Goal: Information Seeking & Learning: Learn about a topic

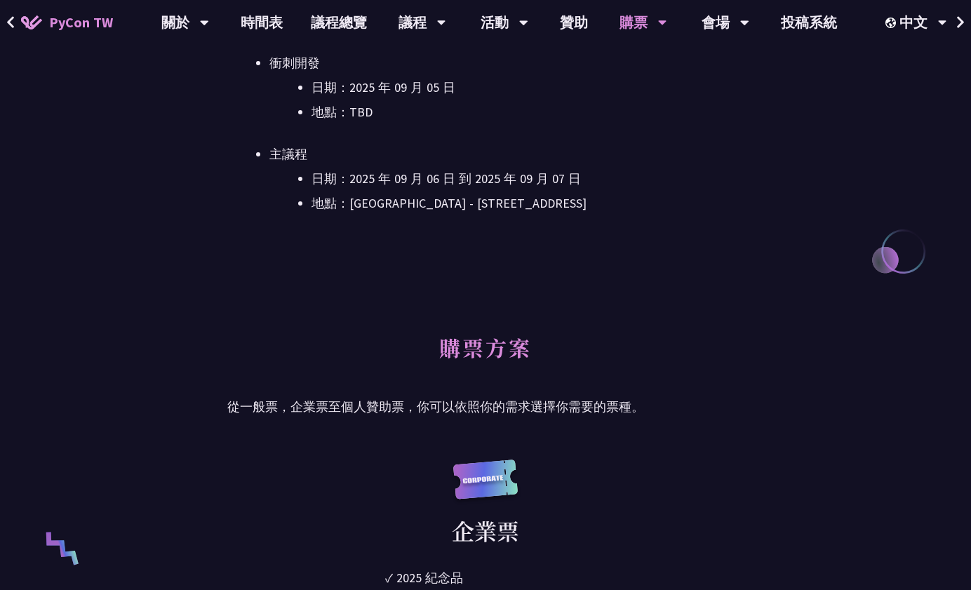
scroll to position [560, 0]
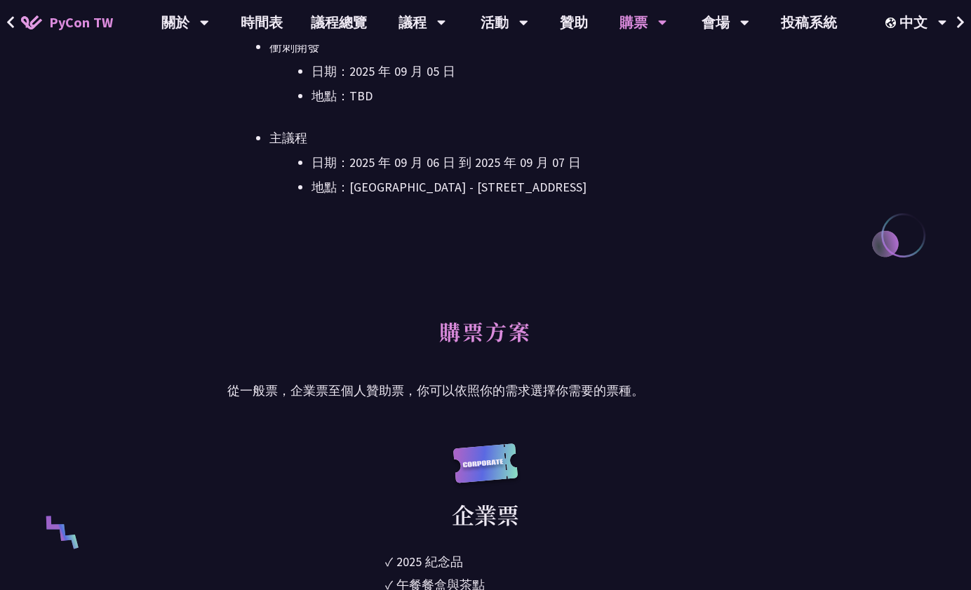
click at [421, 187] on li "地點：[GEOGRAPHIC_DATA] - ​[STREET_ADDRESS]" at bounding box center [528, 187] width 432 height 21
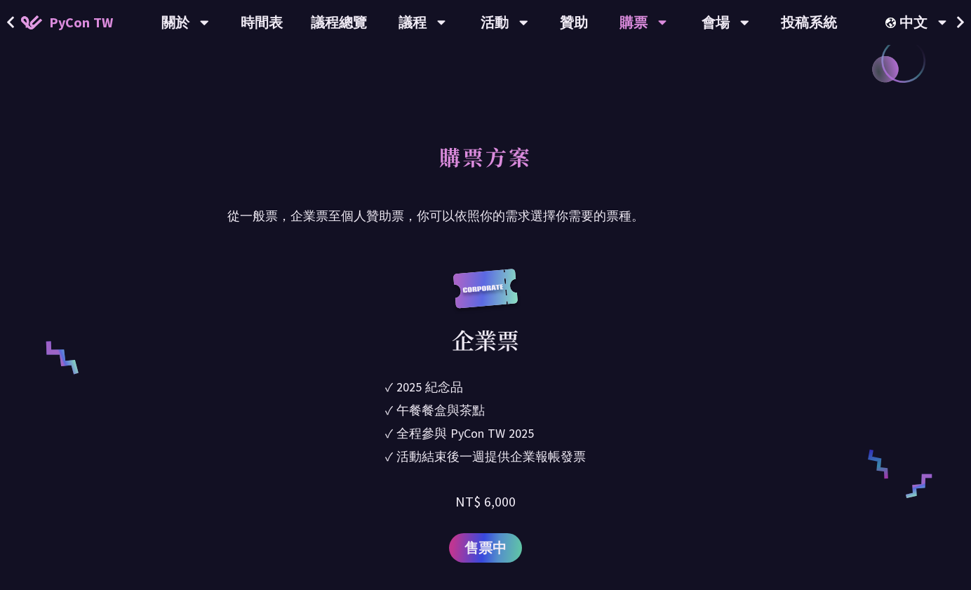
scroll to position [0, 0]
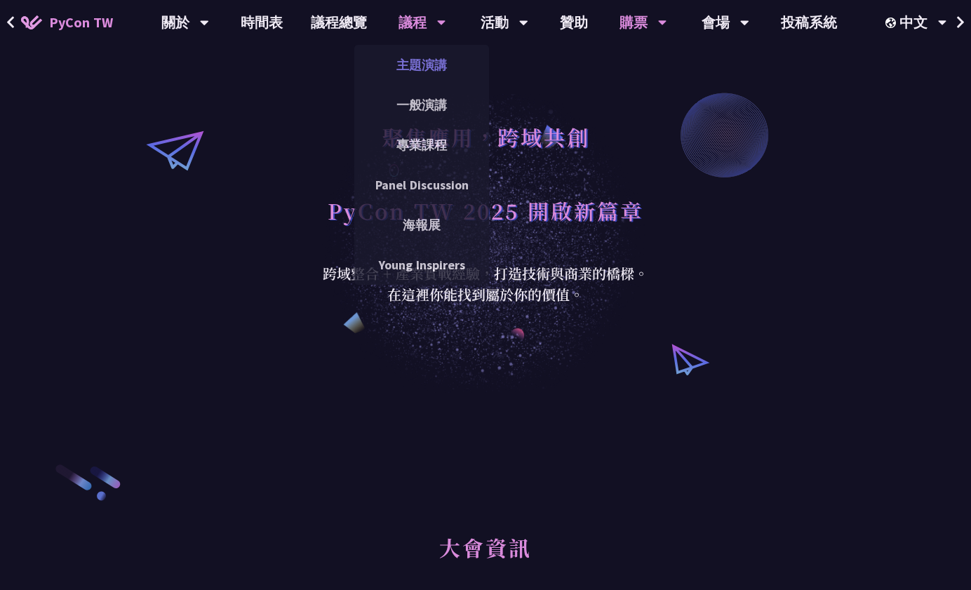
click at [418, 67] on link "主題演講" at bounding box center [421, 64] width 135 height 33
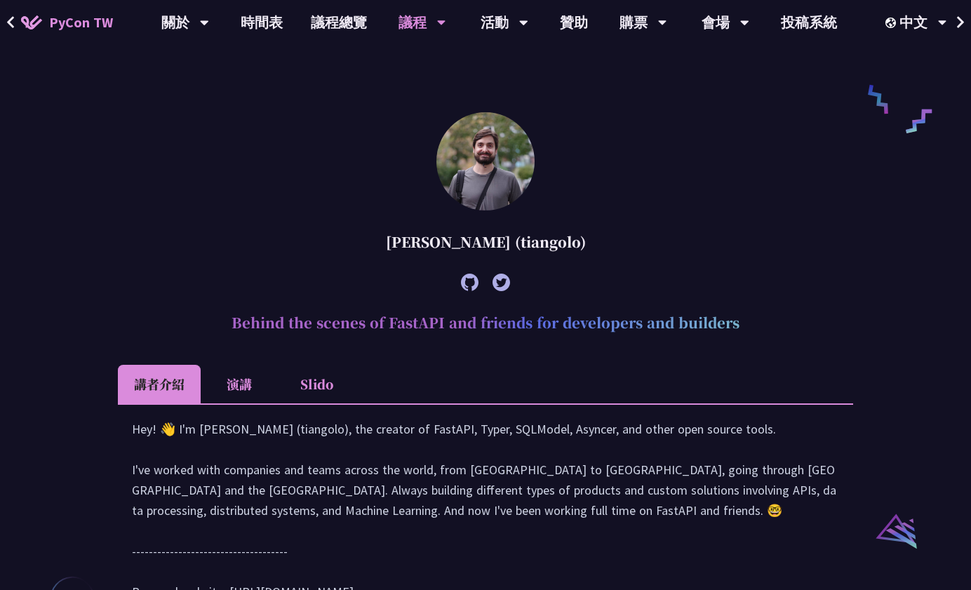
scroll to position [1091, 0]
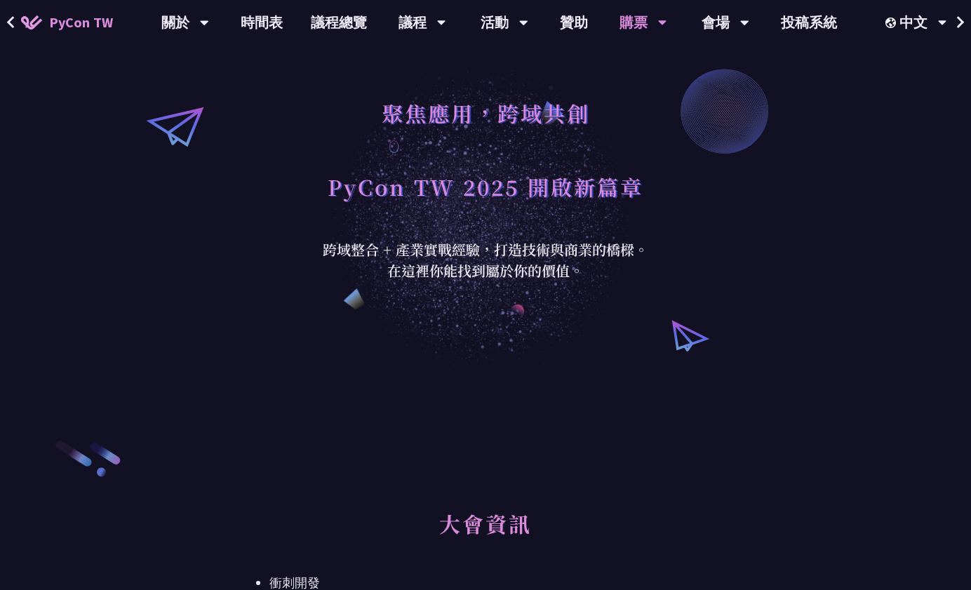
scroll to position [23, 0]
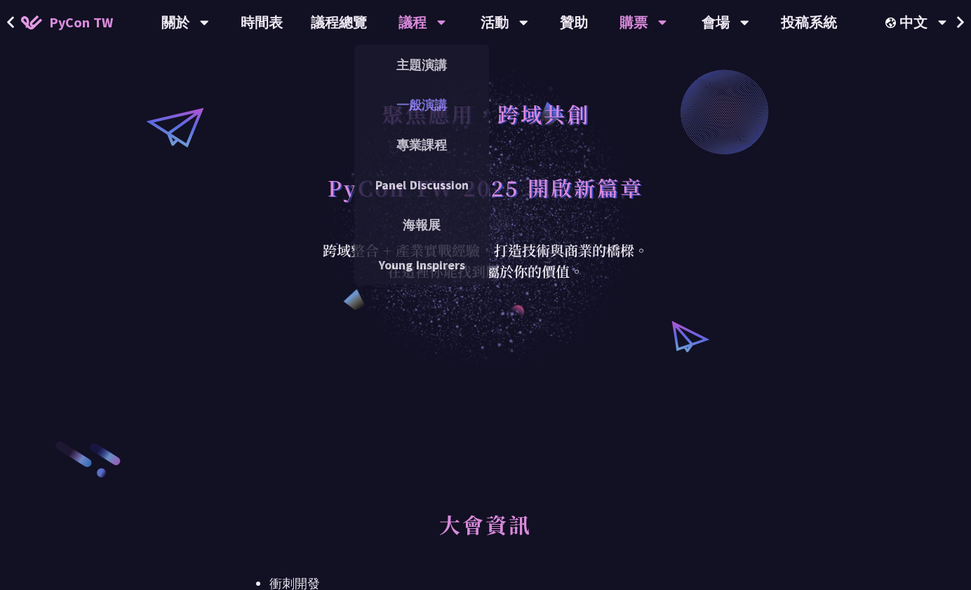
click at [425, 104] on link "一般演講" at bounding box center [421, 104] width 135 height 33
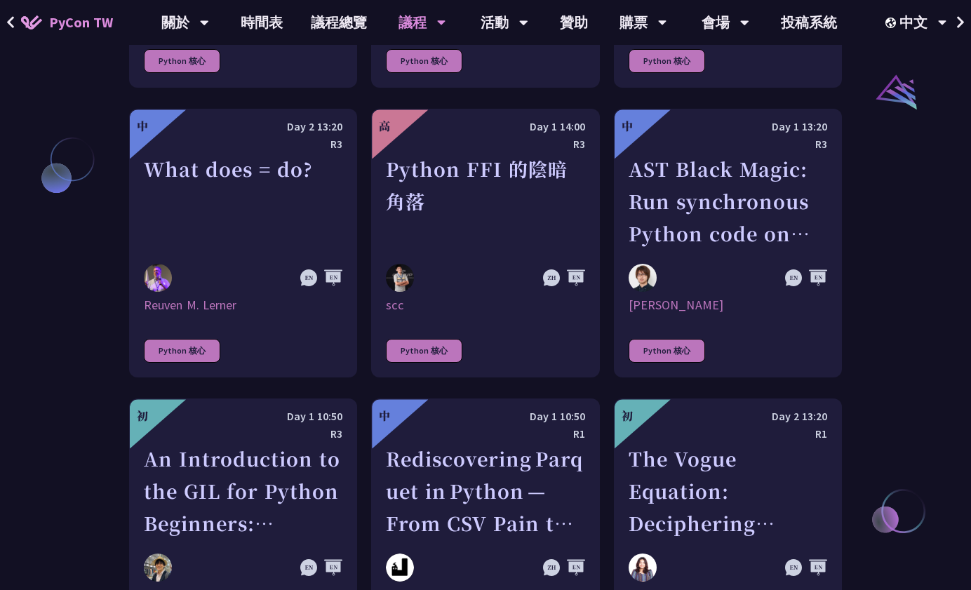
scroll to position [1536, 0]
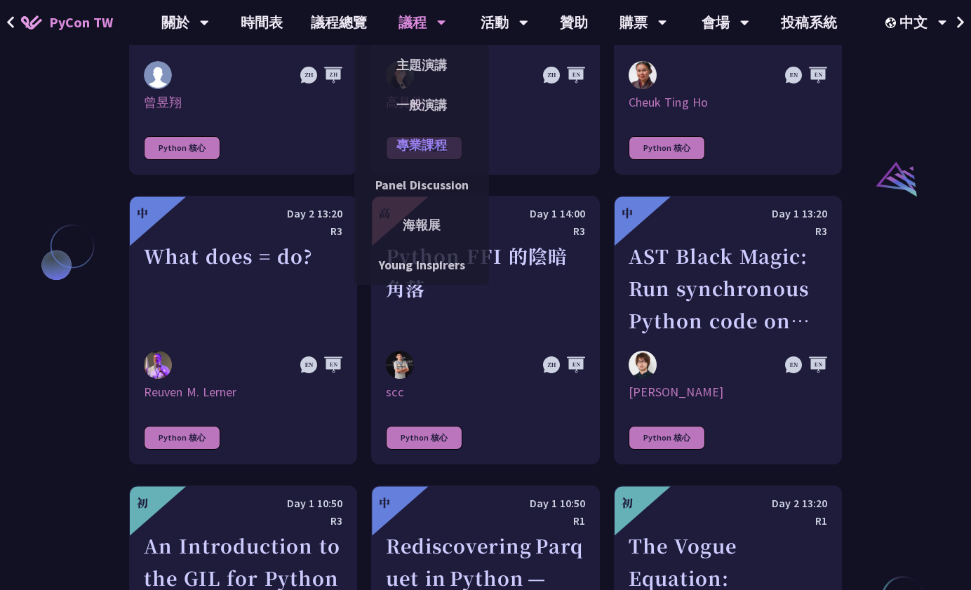
click at [416, 144] on link "專業課程" at bounding box center [421, 144] width 135 height 33
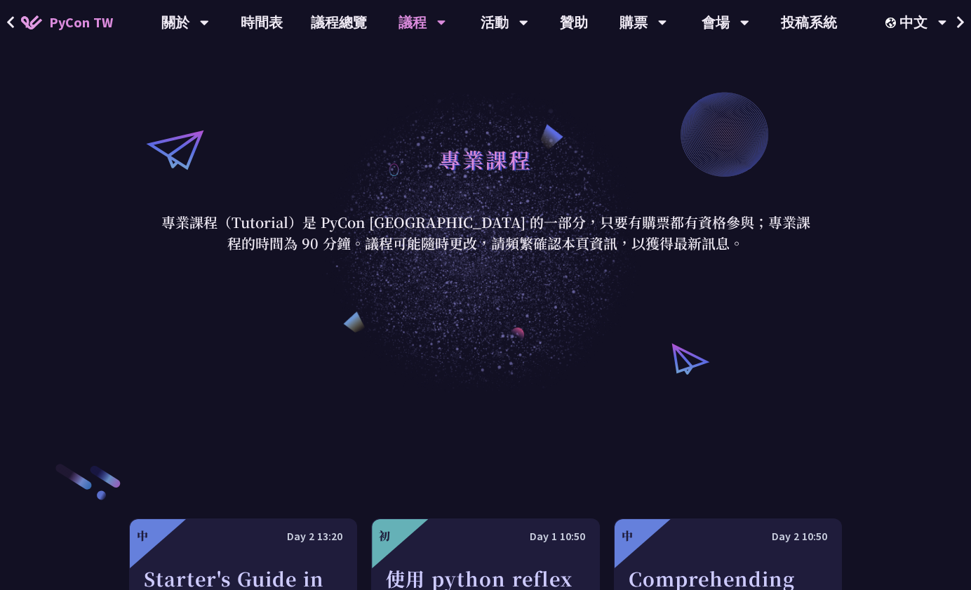
scroll to position [13, 0]
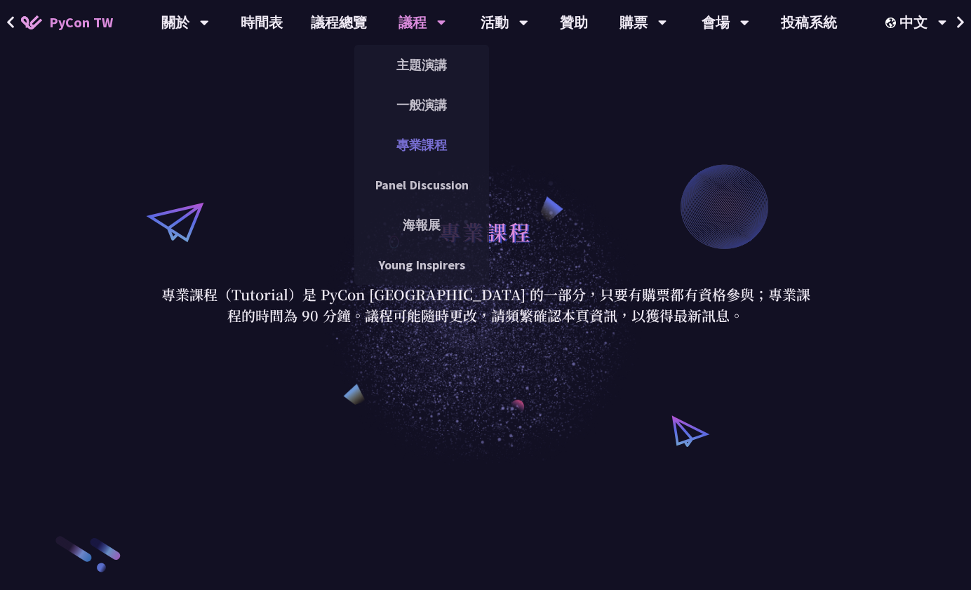
click at [418, 146] on link "專業課程" at bounding box center [421, 144] width 135 height 33
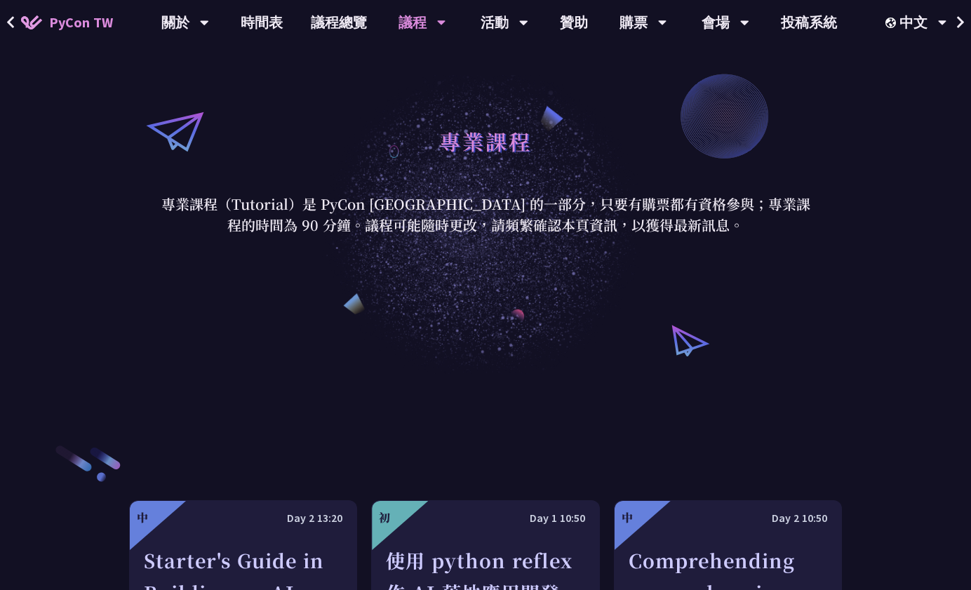
scroll to position [0, 0]
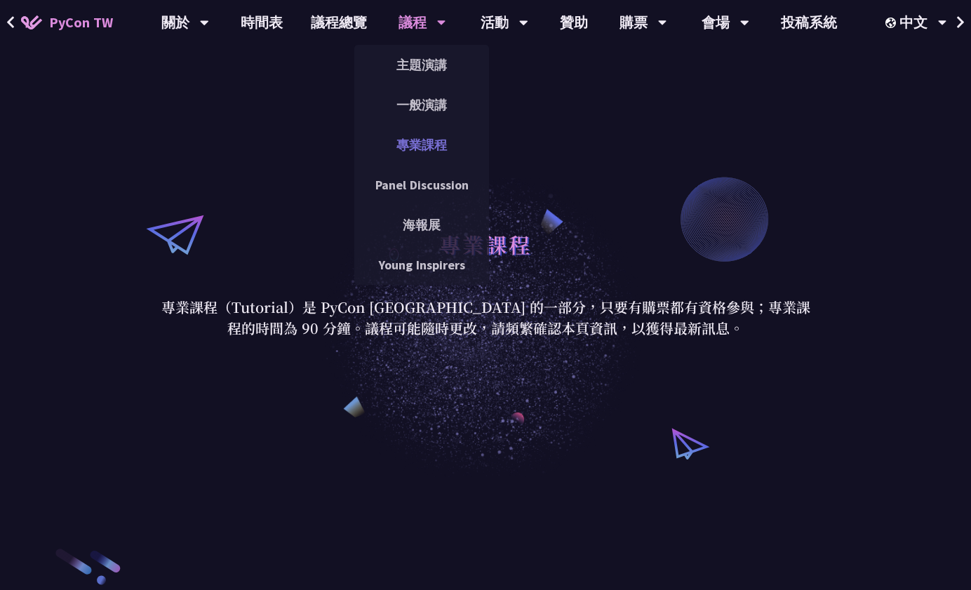
click at [422, 145] on link "專業課程" at bounding box center [421, 144] width 135 height 33
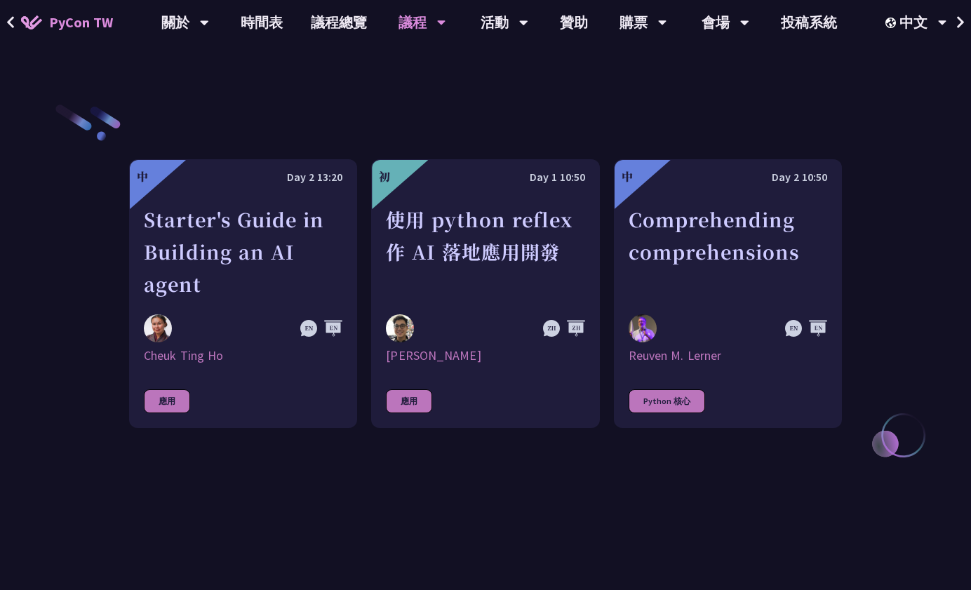
scroll to position [363, 0]
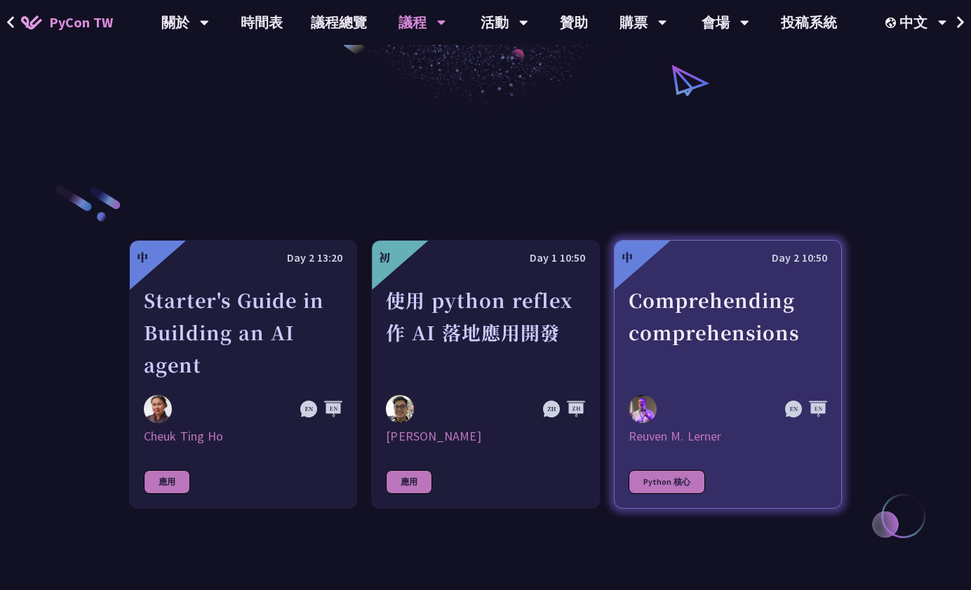
click at [657, 413] on div at bounding box center [698, 409] width 139 height 28
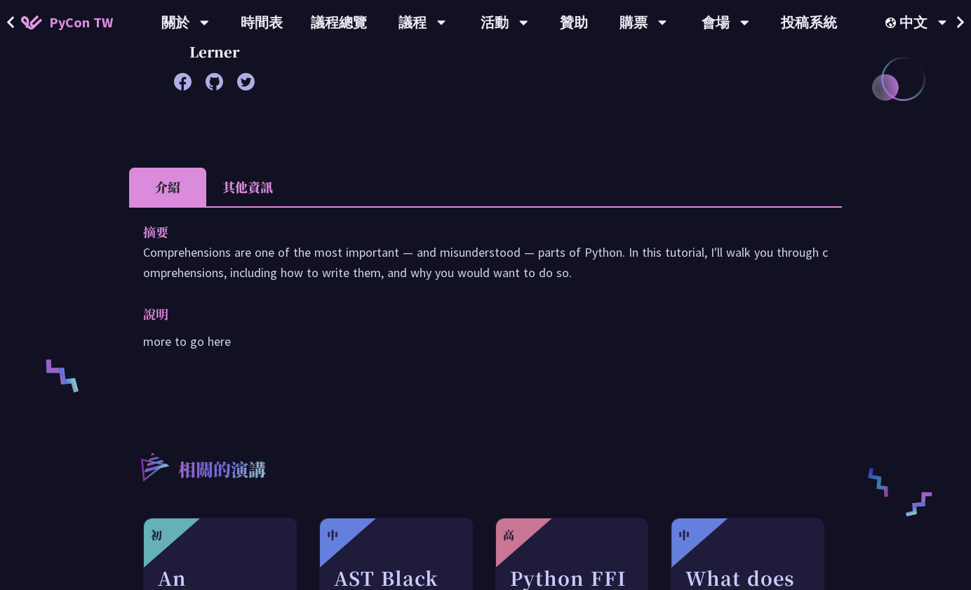
scroll to position [321, 0]
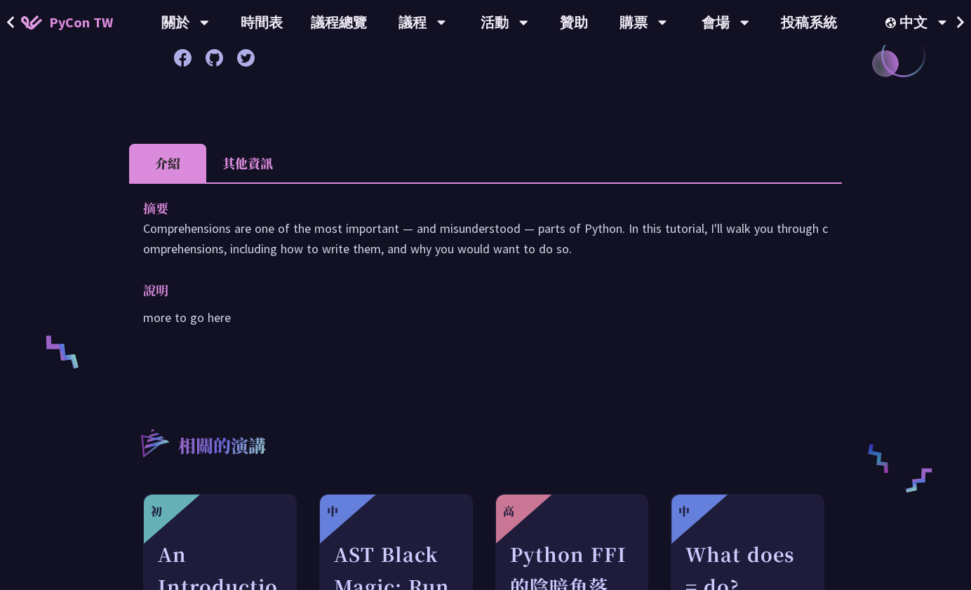
scroll to position [363, 0]
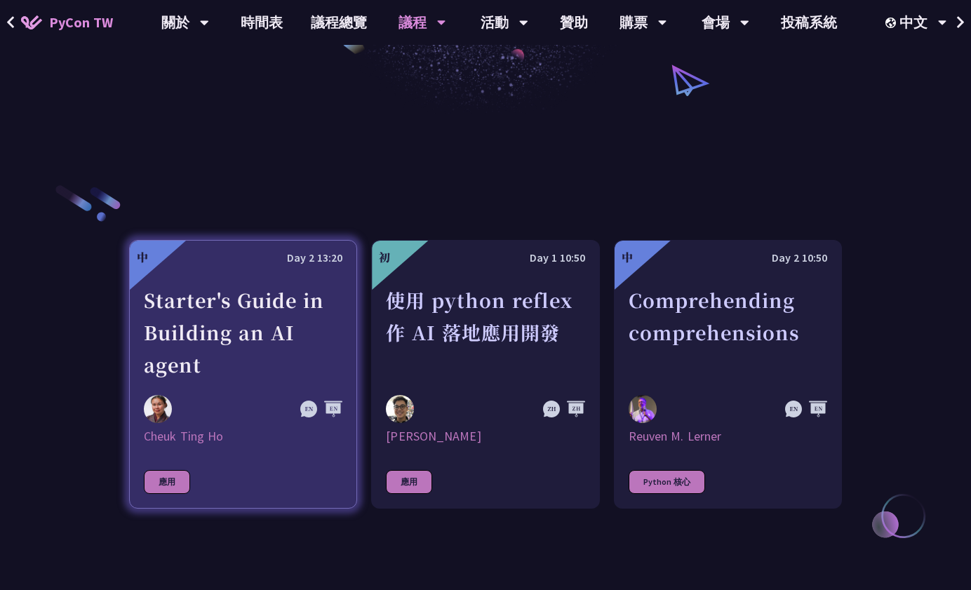
click at [229, 336] on div "Starter's Guide in Building an AI agent" at bounding box center [243, 332] width 199 height 97
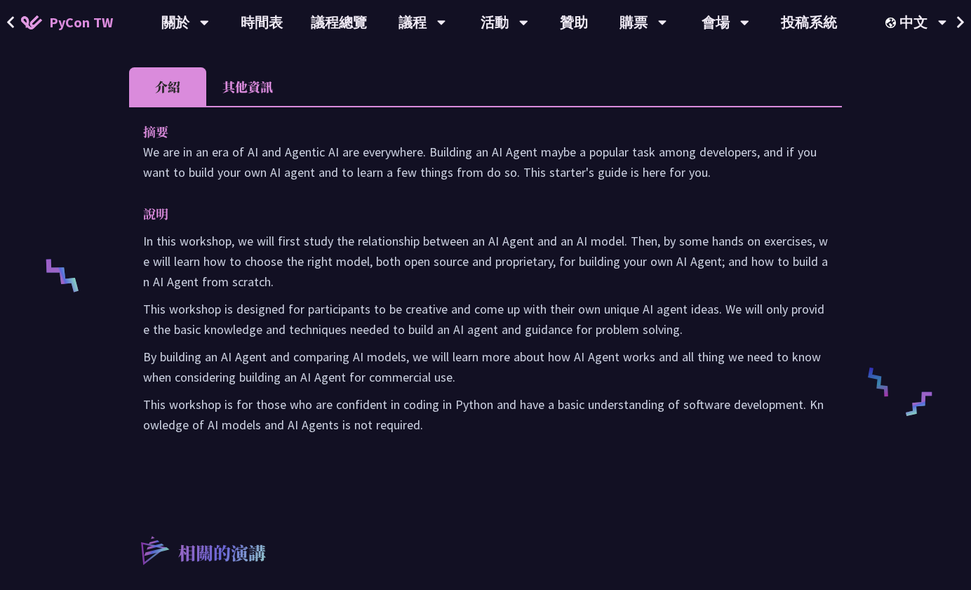
scroll to position [420, 0]
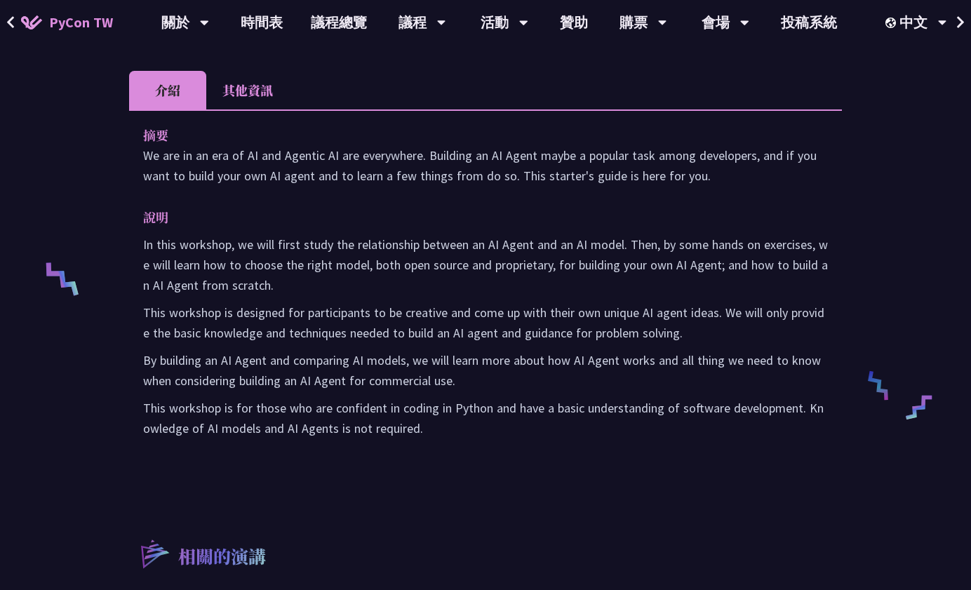
click at [90, 212] on div "Starter's Guide in Building an AI agent [PERSON_NAME] After having a career as …" at bounding box center [485, 284] width 971 height 1409
